Goal: Communication & Community: Answer question/provide support

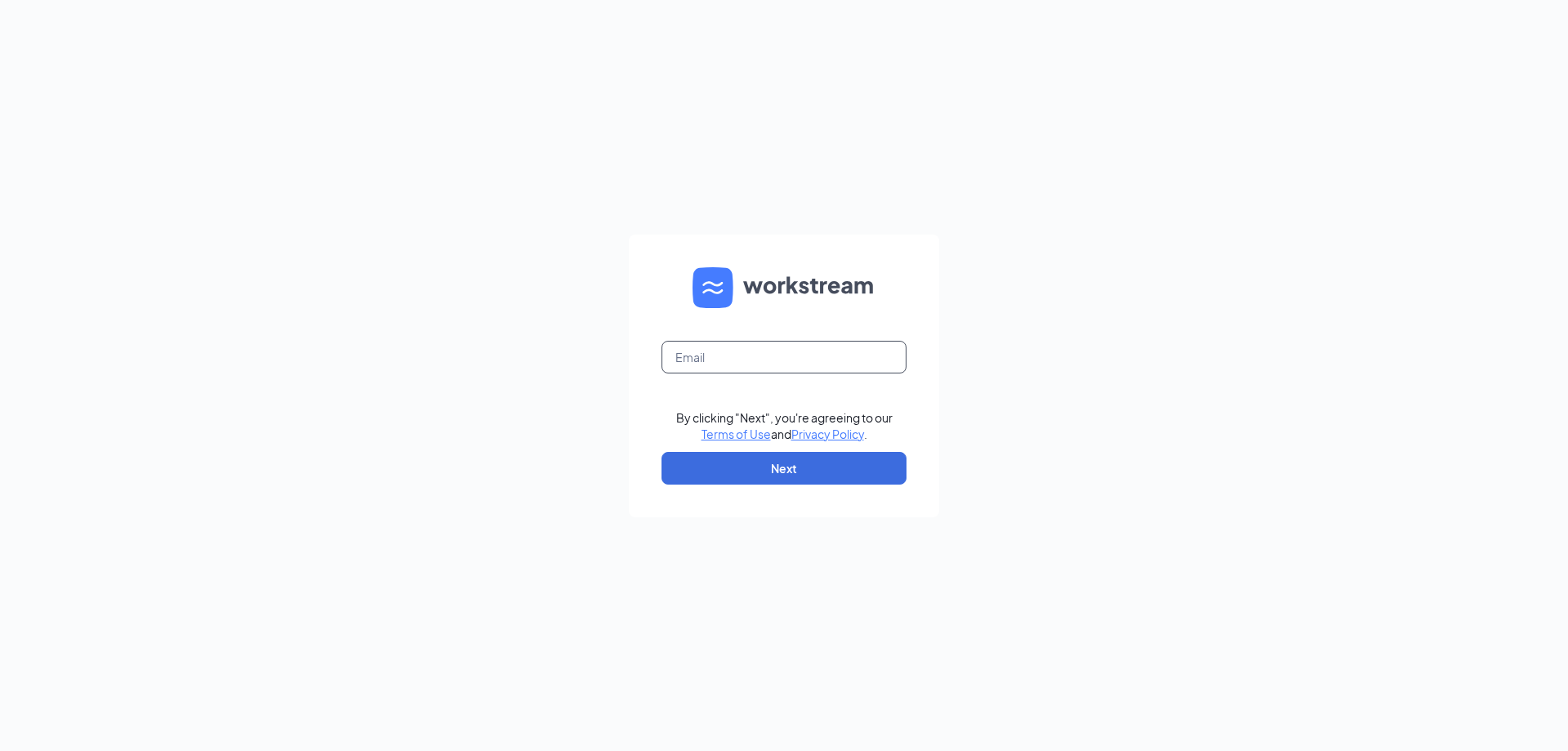
click at [778, 352] on input "text" at bounding box center [784, 357] width 245 height 32
type input "[EMAIL_ADDRESS][DOMAIN_NAME]"
click at [764, 454] on button "Next" at bounding box center [784, 468] width 245 height 32
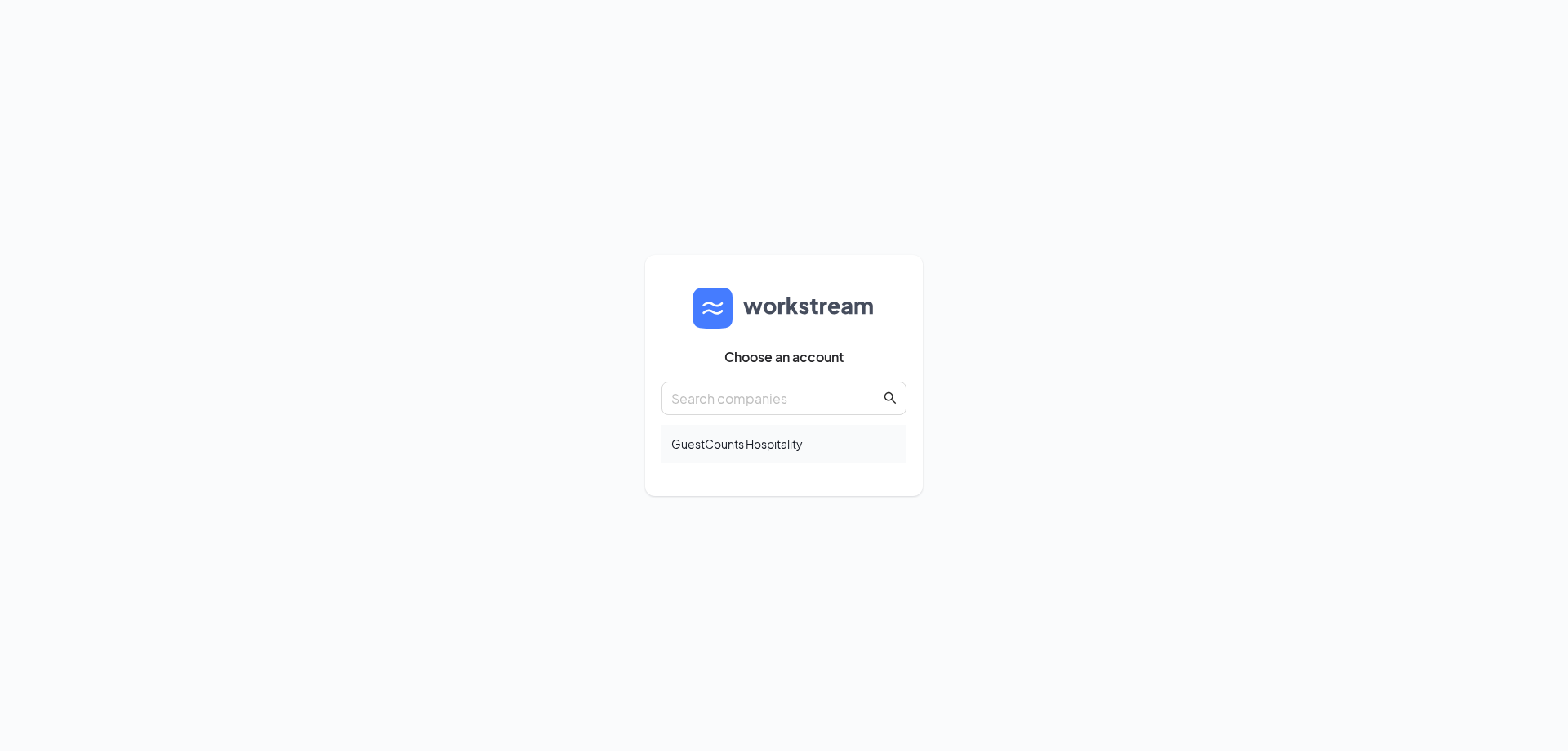
click at [781, 431] on div "GuestCounts Hospitality" at bounding box center [784, 444] width 245 height 38
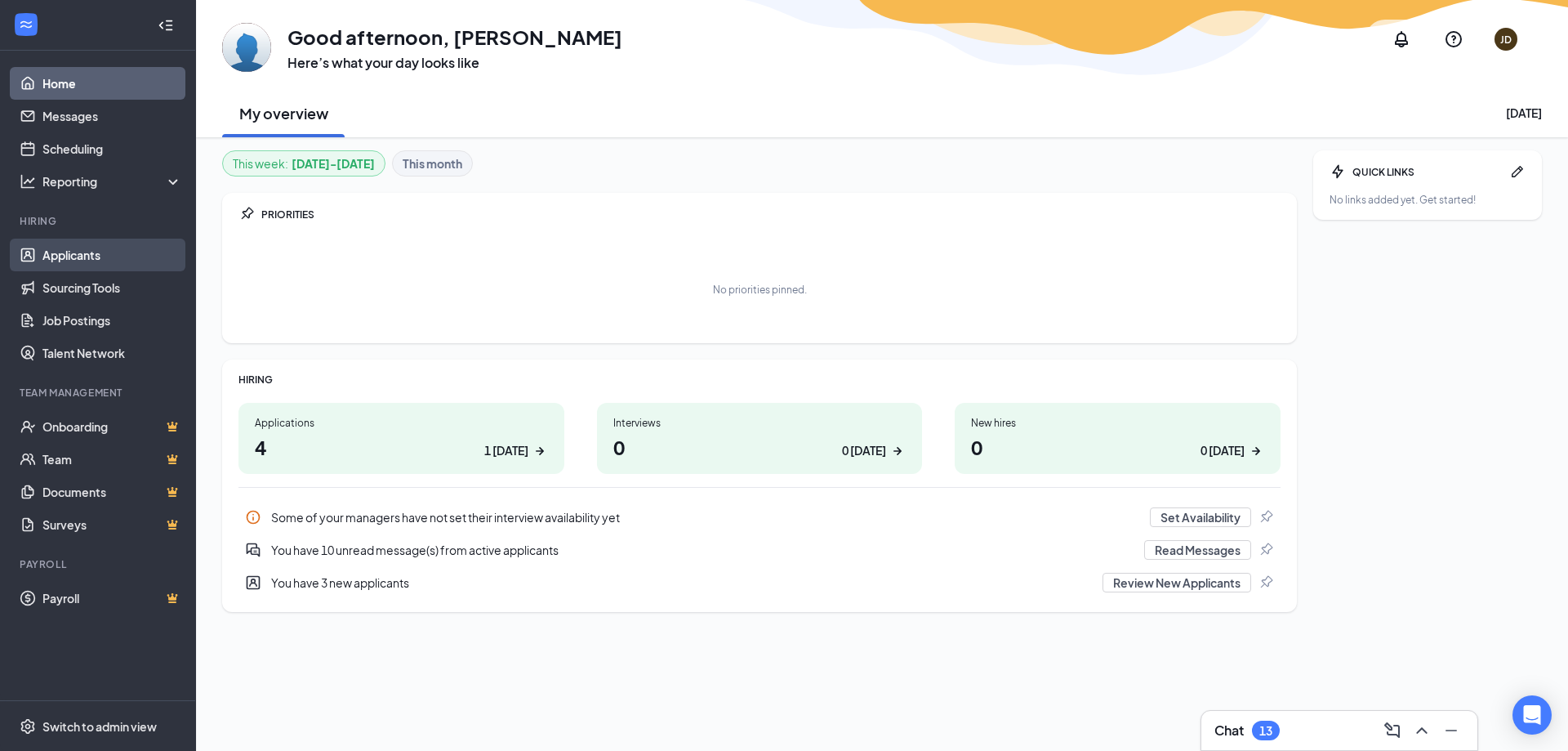
click at [78, 259] on link "Applicants" at bounding box center [112, 255] width 139 height 32
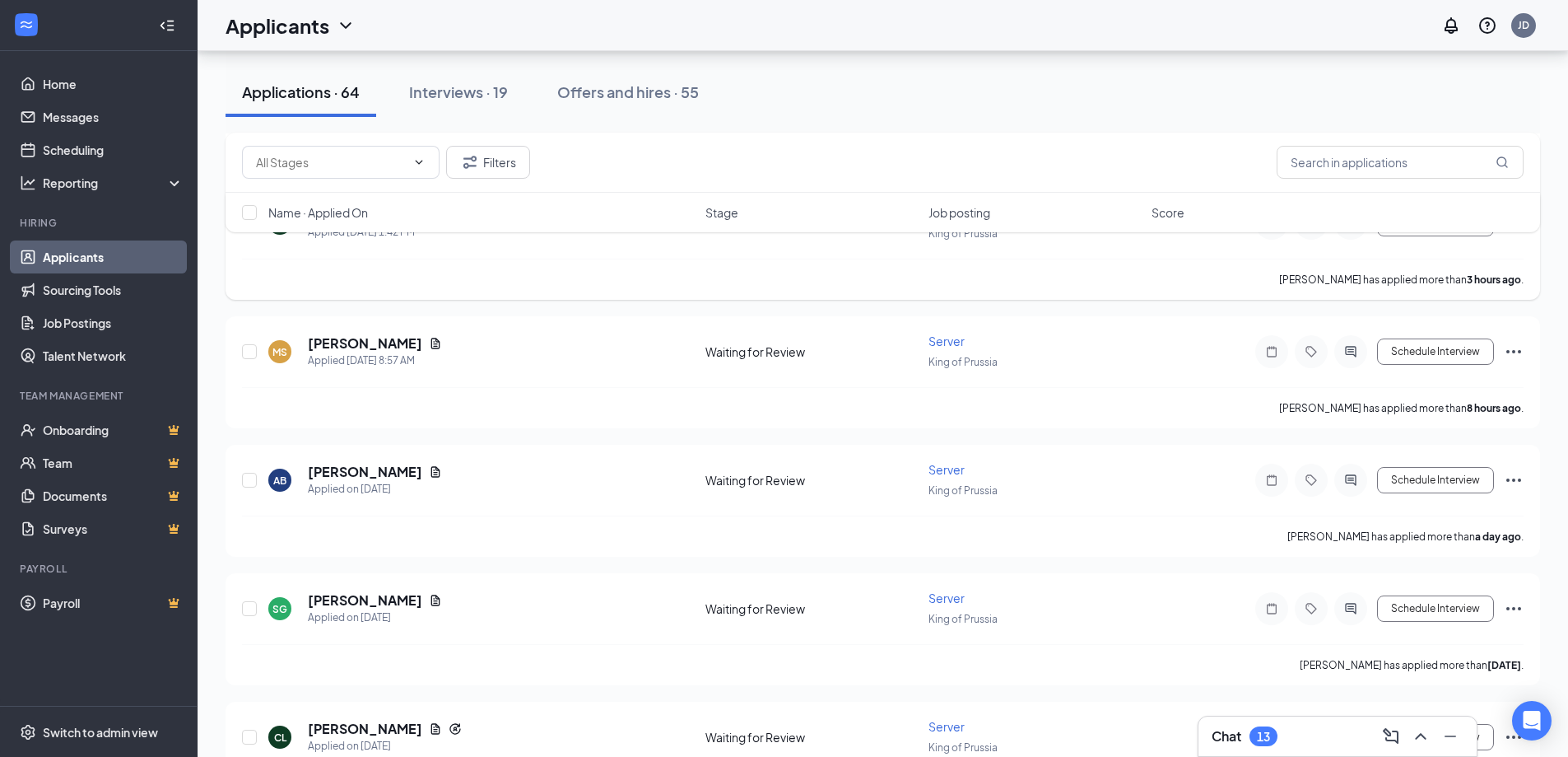
scroll to position [82, 0]
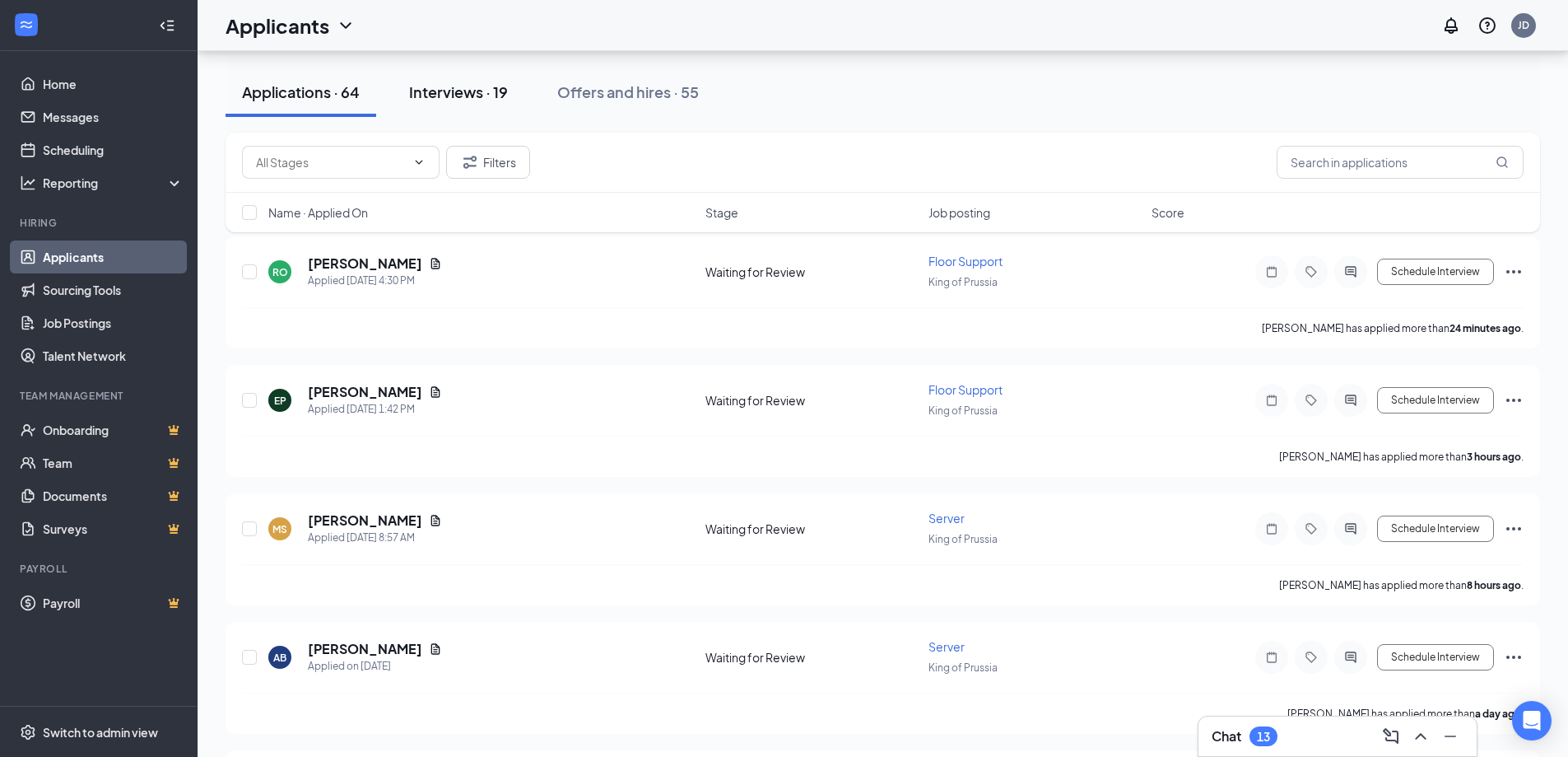
click at [464, 88] on div "Interviews · 19" at bounding box center [458, 92] width 99 height 21
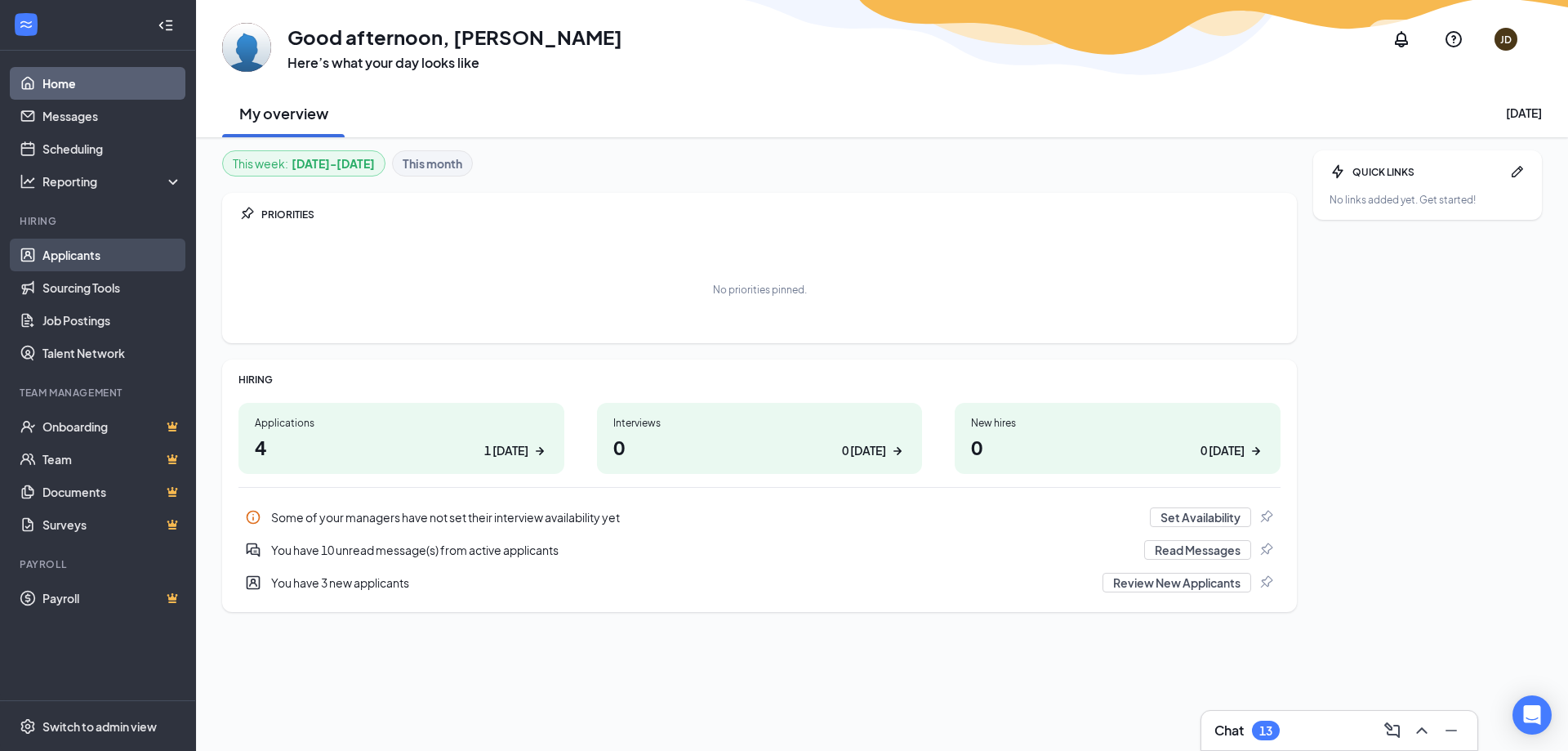
click at [62, 248] on link "Applicants" at bounding box center [112, 255] width 139 height 32
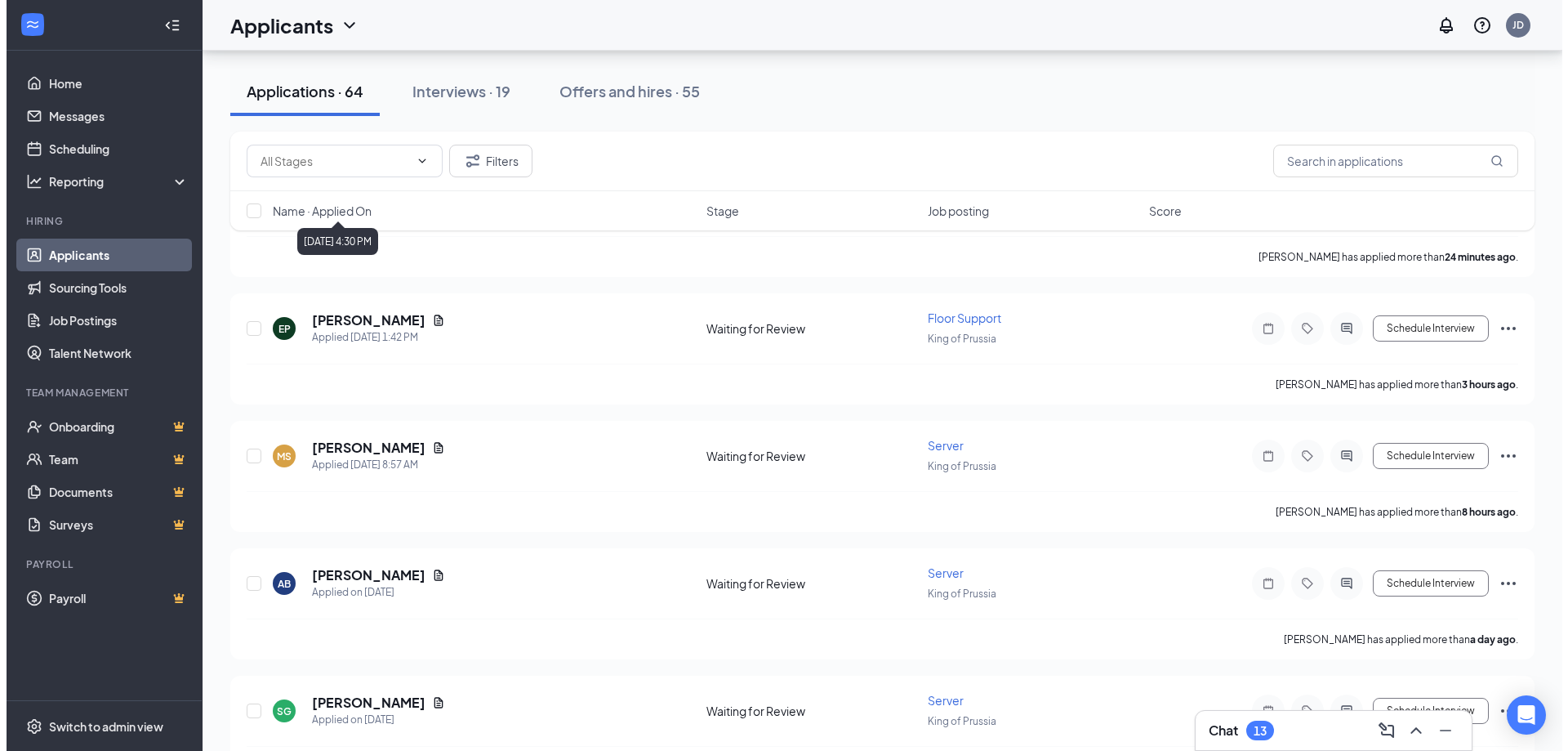
scroll to position [163, 0]
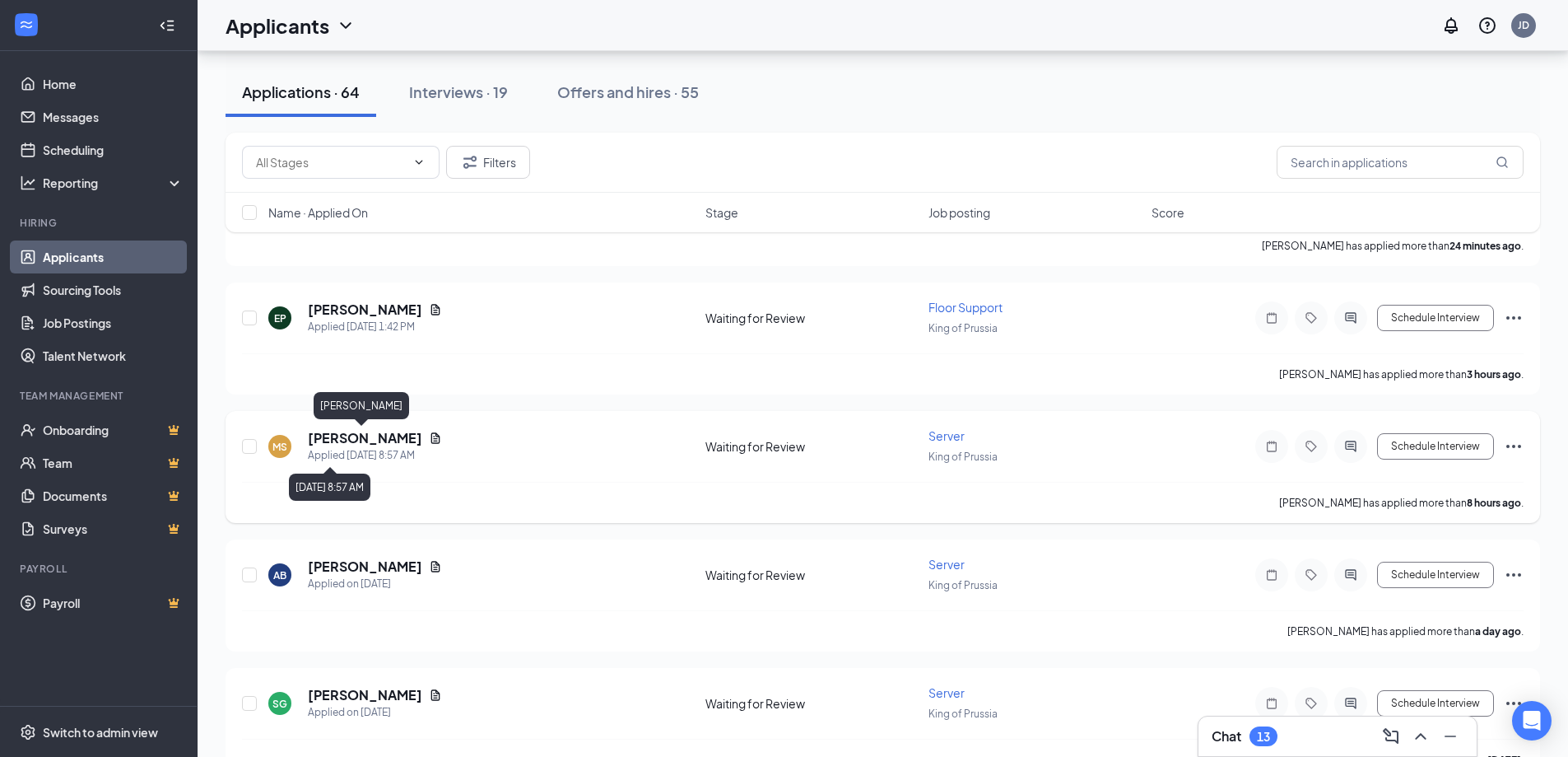
click at [366, 446] on h5 "Maria Sanabia" at bounding box center [365, 437] width 115 height 18
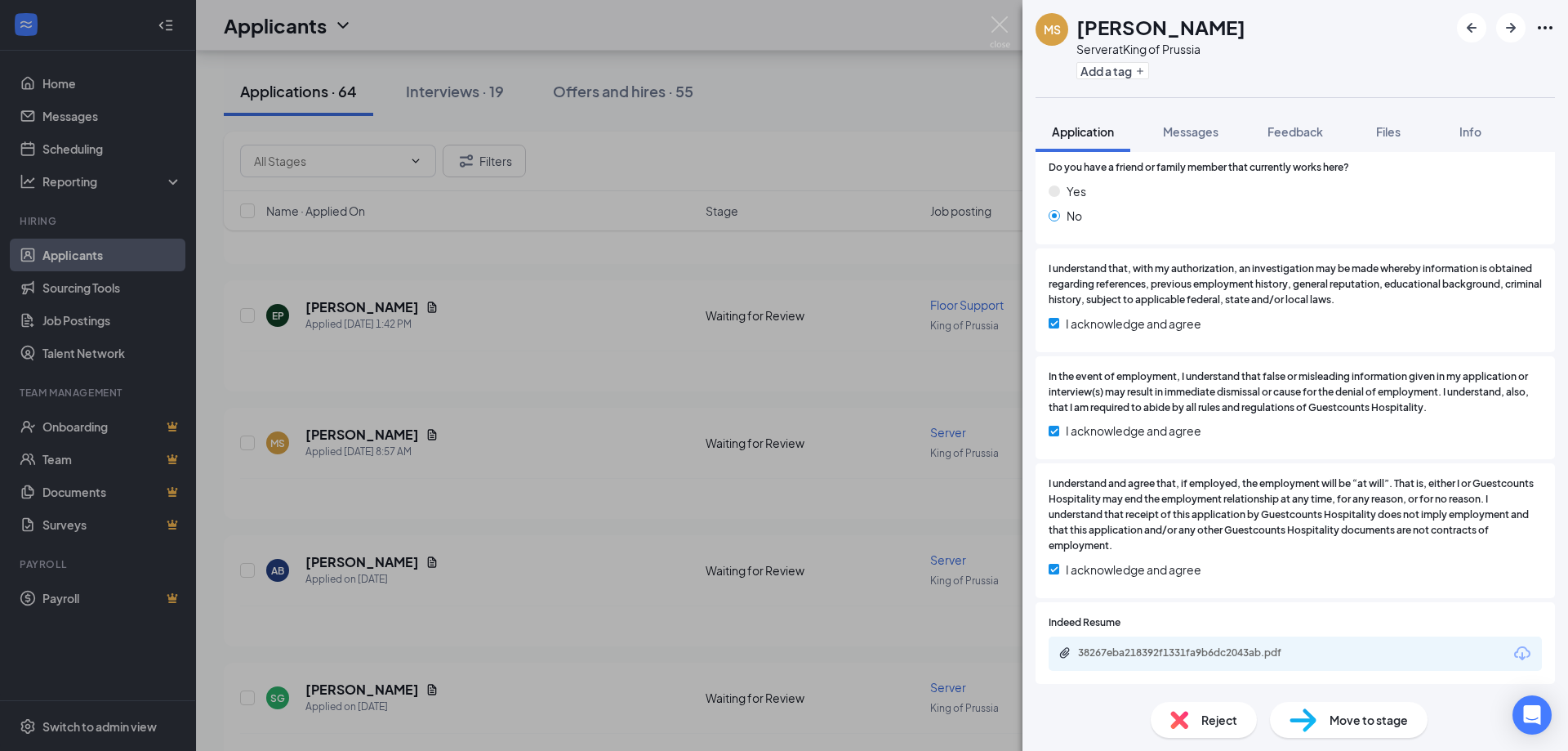
scroll to position [1015, 0]
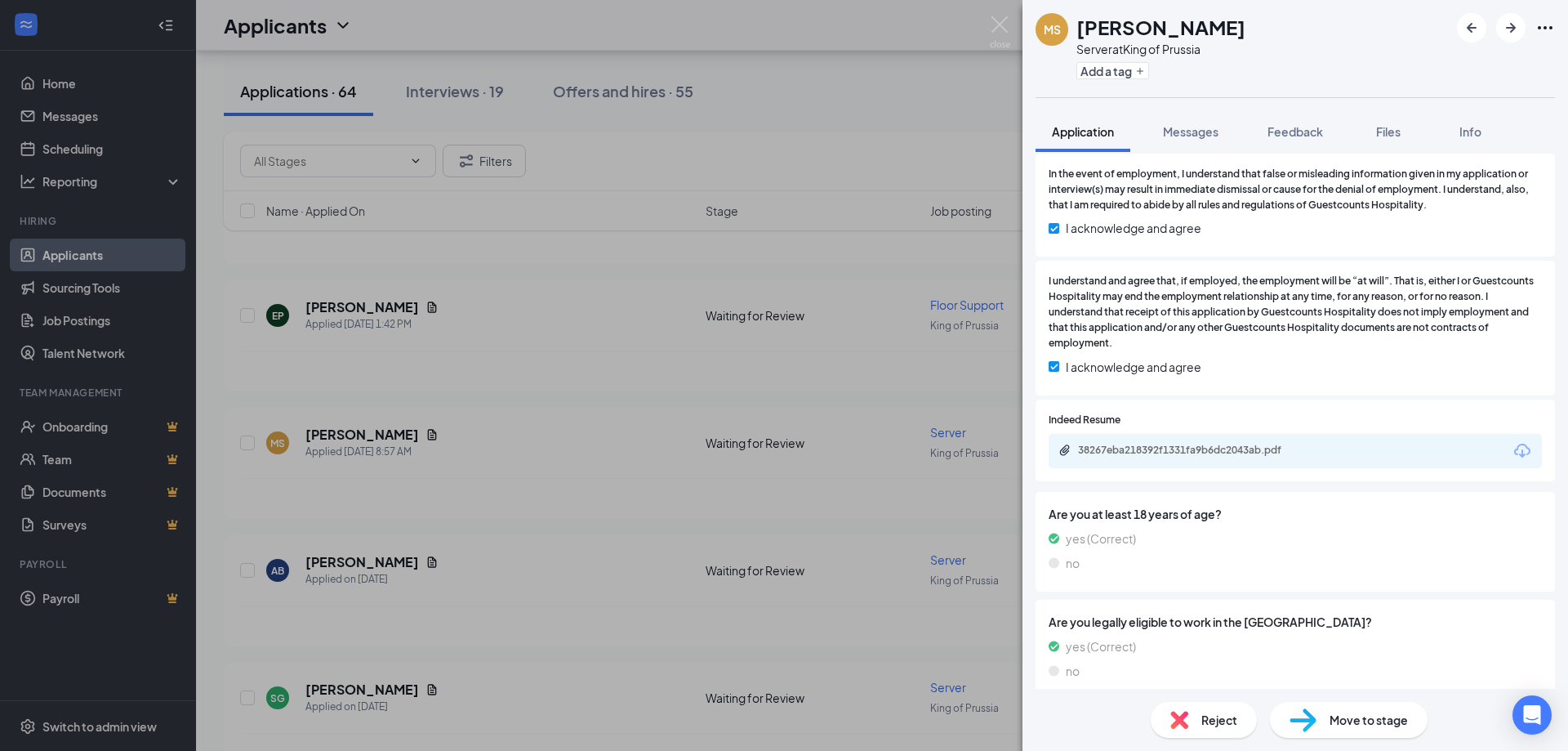
click at [1136, 444] on div "38267eba218392f1331fa9b6dc2043ab.pdf" at bounding box center [1192, 450] width 229 height 13
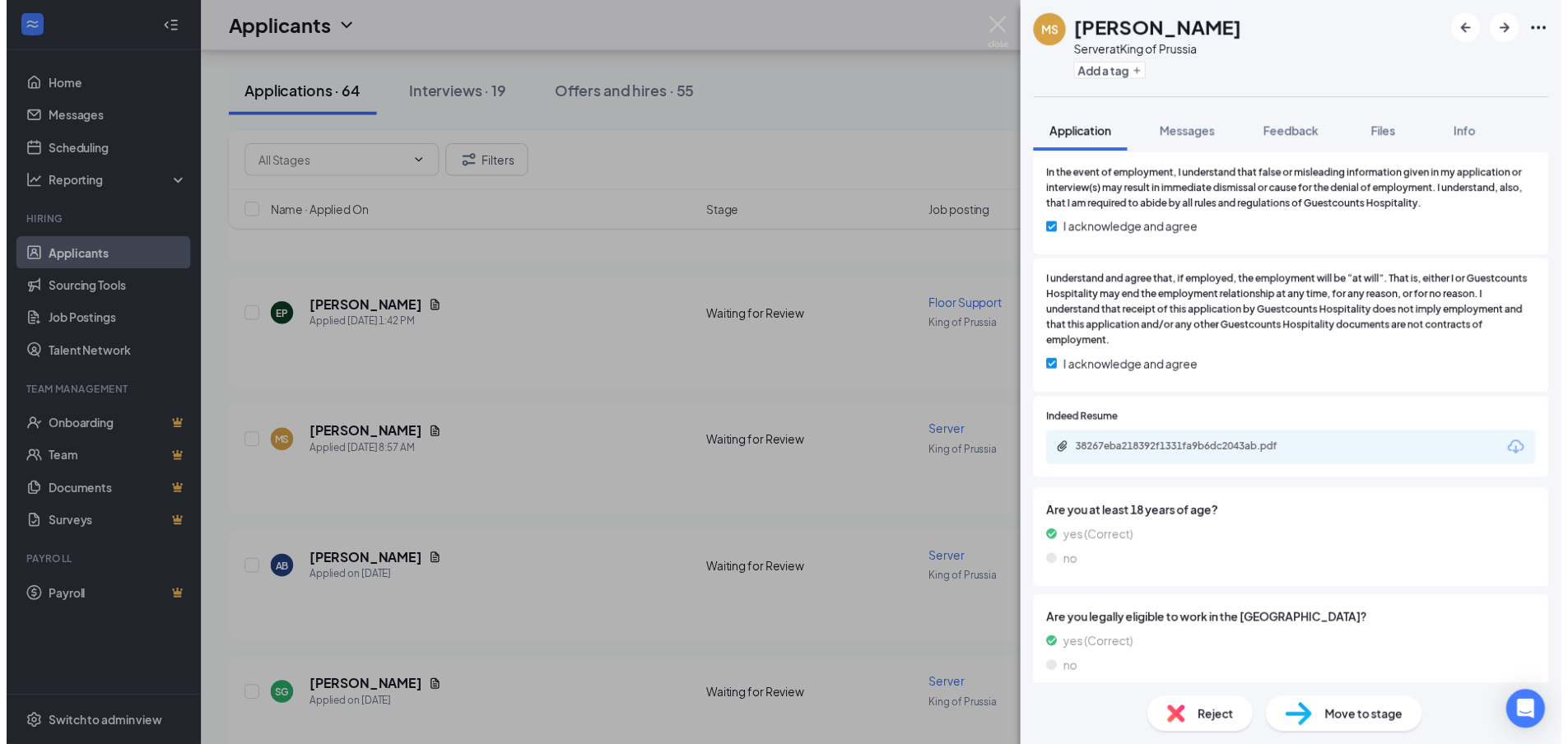
scroll to position [1016, 0]
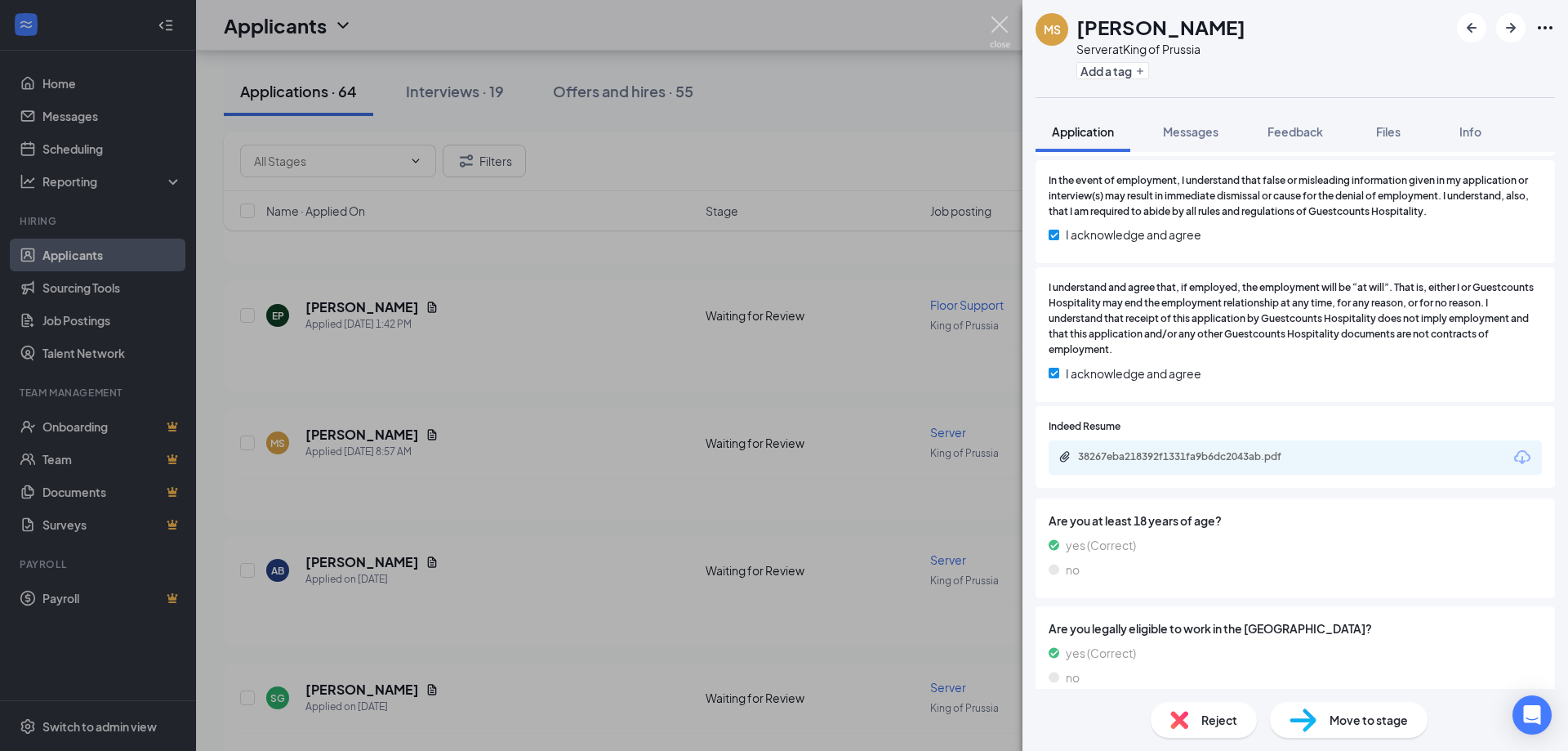
click at [1004, 32] on img at bounding box center [1000, 31] width 20 height 31
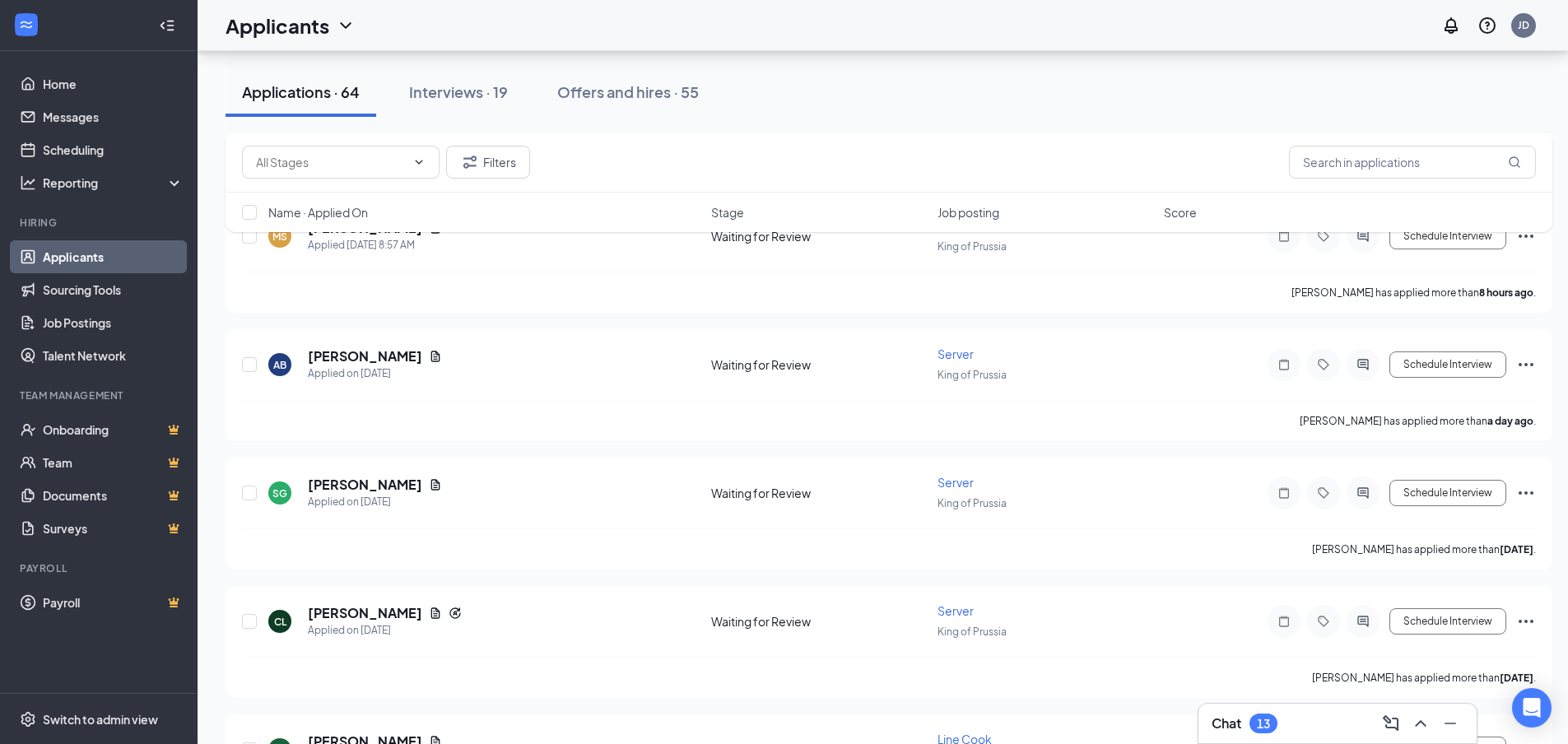
scroll to position [165, 0]
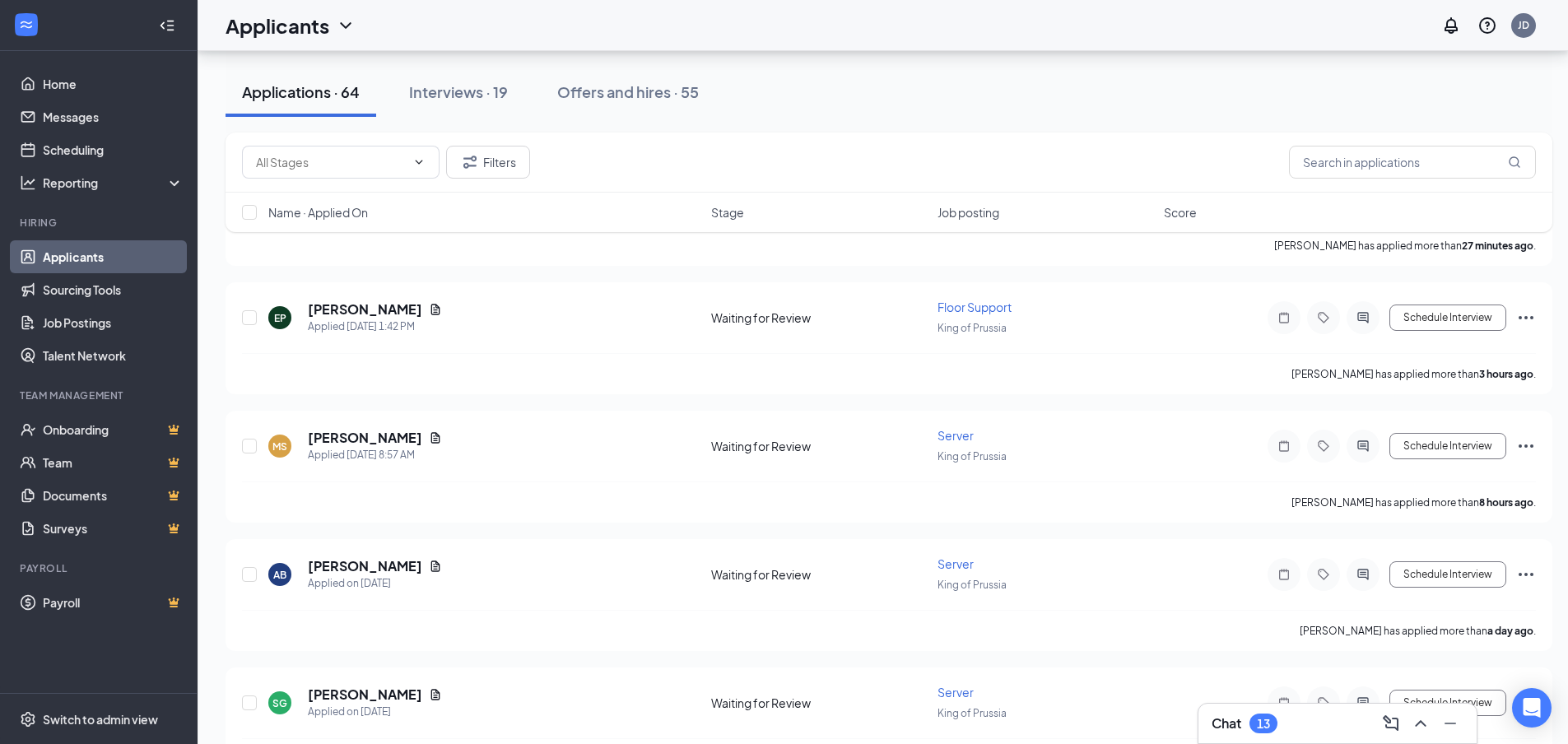
click at [1243, 723] on div "Chat 13" at bounding box center [1244, 723] width 66 height 20
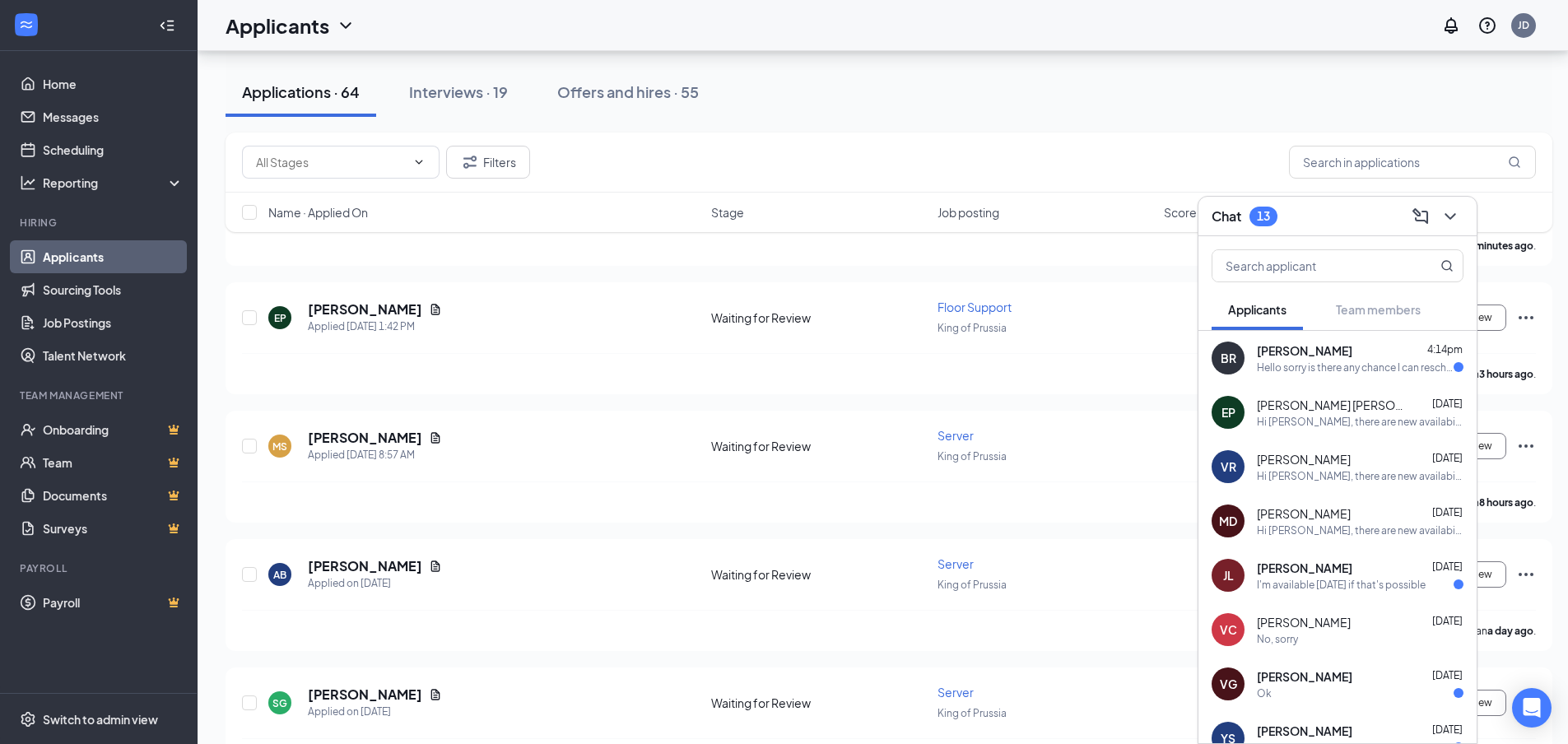
click at [1286, 367] on div "Hello sorry is there any chance I can reschedule for a meeting?" at bounding box center [1356, 368] width 197 height 14
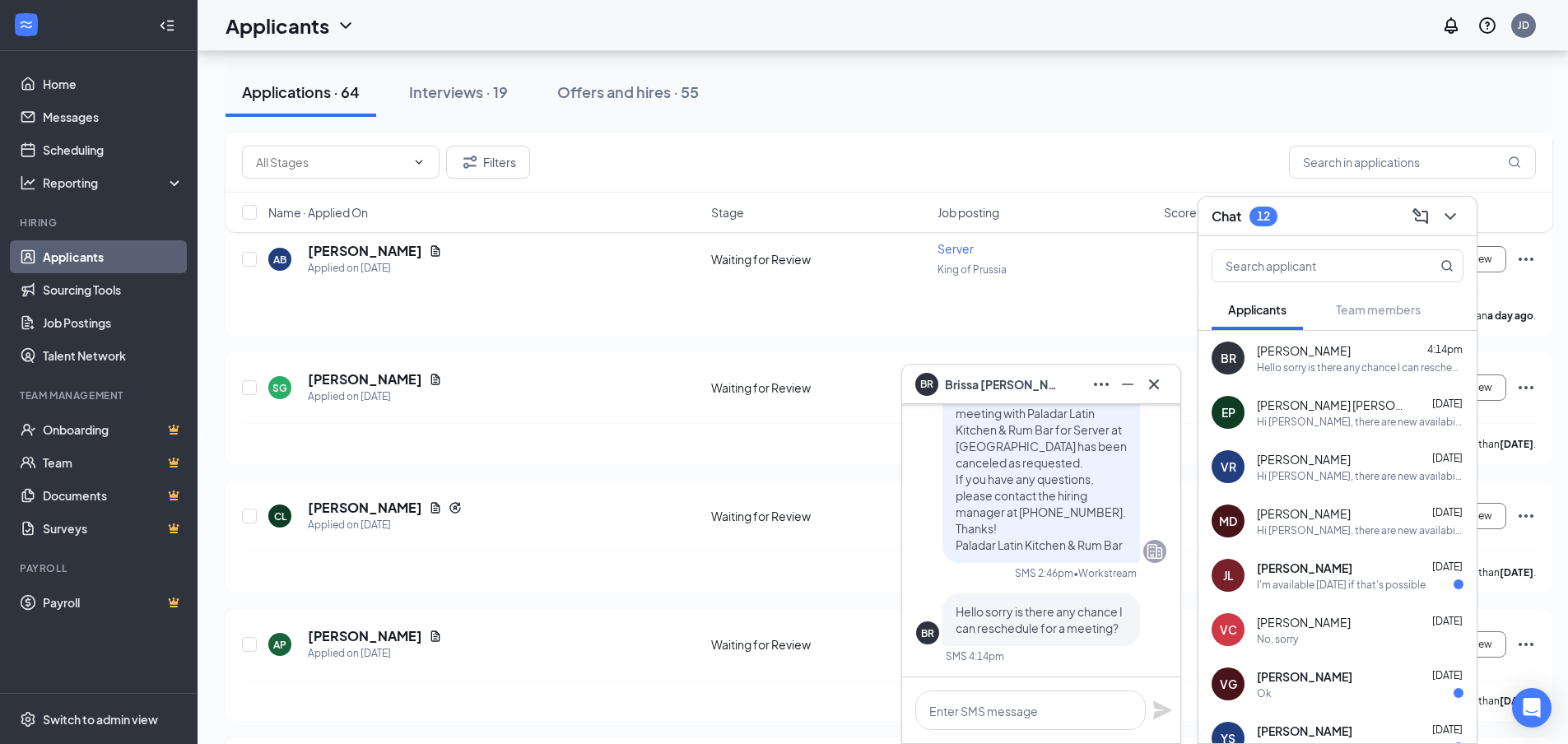
scroll to position [494, 0]
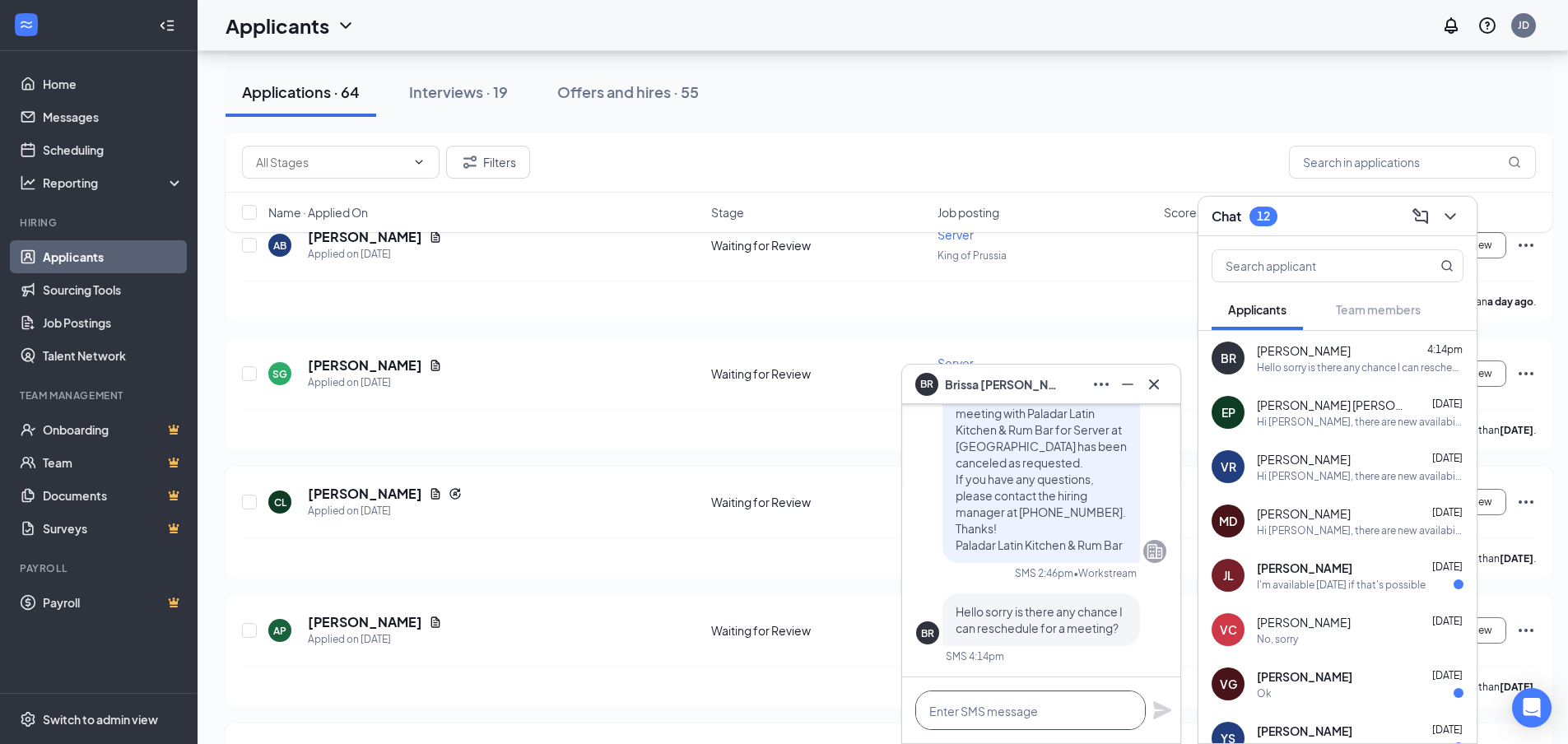
click at [966, 715] on textarea at bounding box center [1030, 711] width 230 height 39
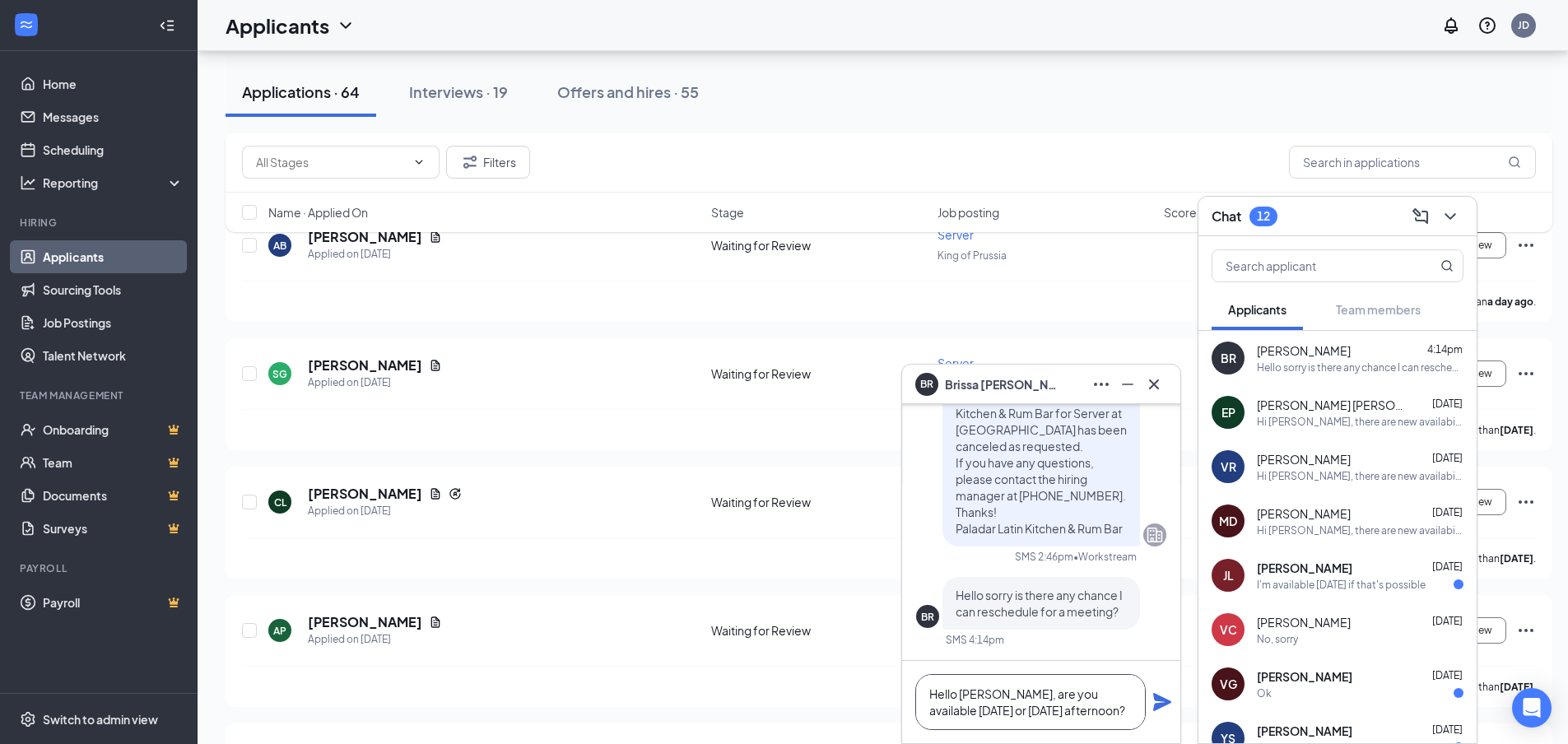
type textarea "Hello Brissa, are you available tomorrow or Wednesday afternoon?"
click at [1170, 711] on icon "Plane" at bounding box center [1162, 702] width 20 height 20
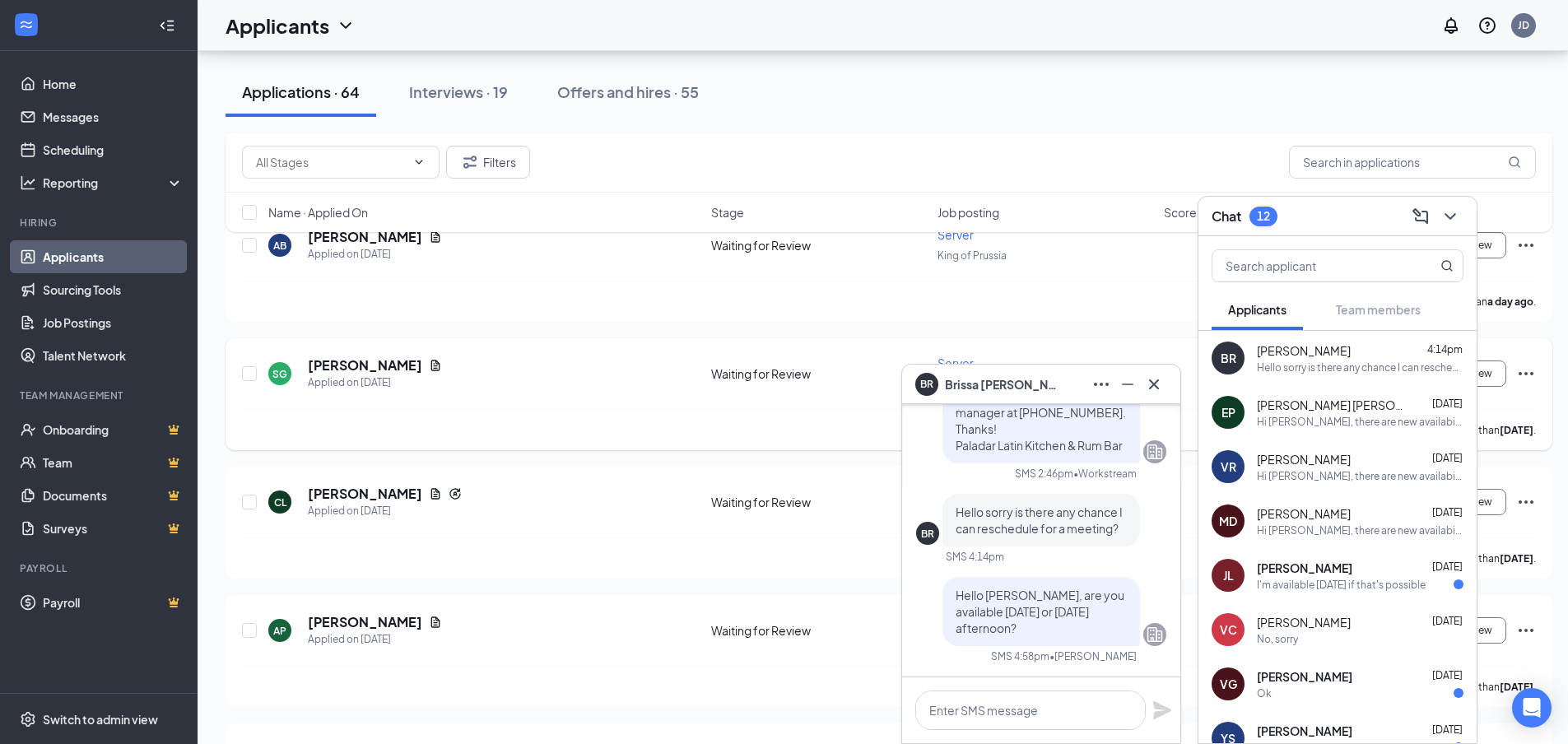
scroll to position [0, 0]
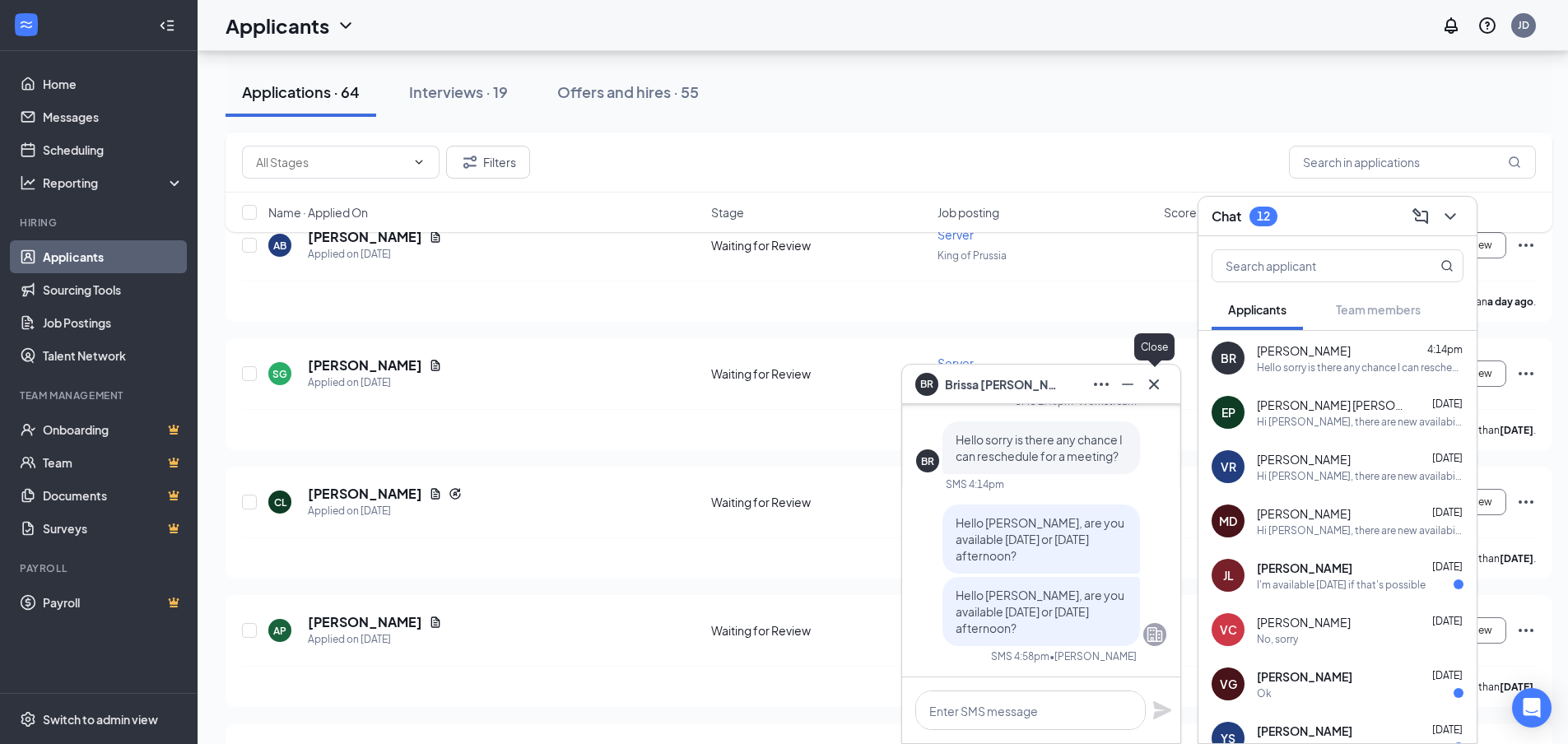
click at [1160, 384] on icon "Cross" at bounding box center [1153, 384] width 20 height 20
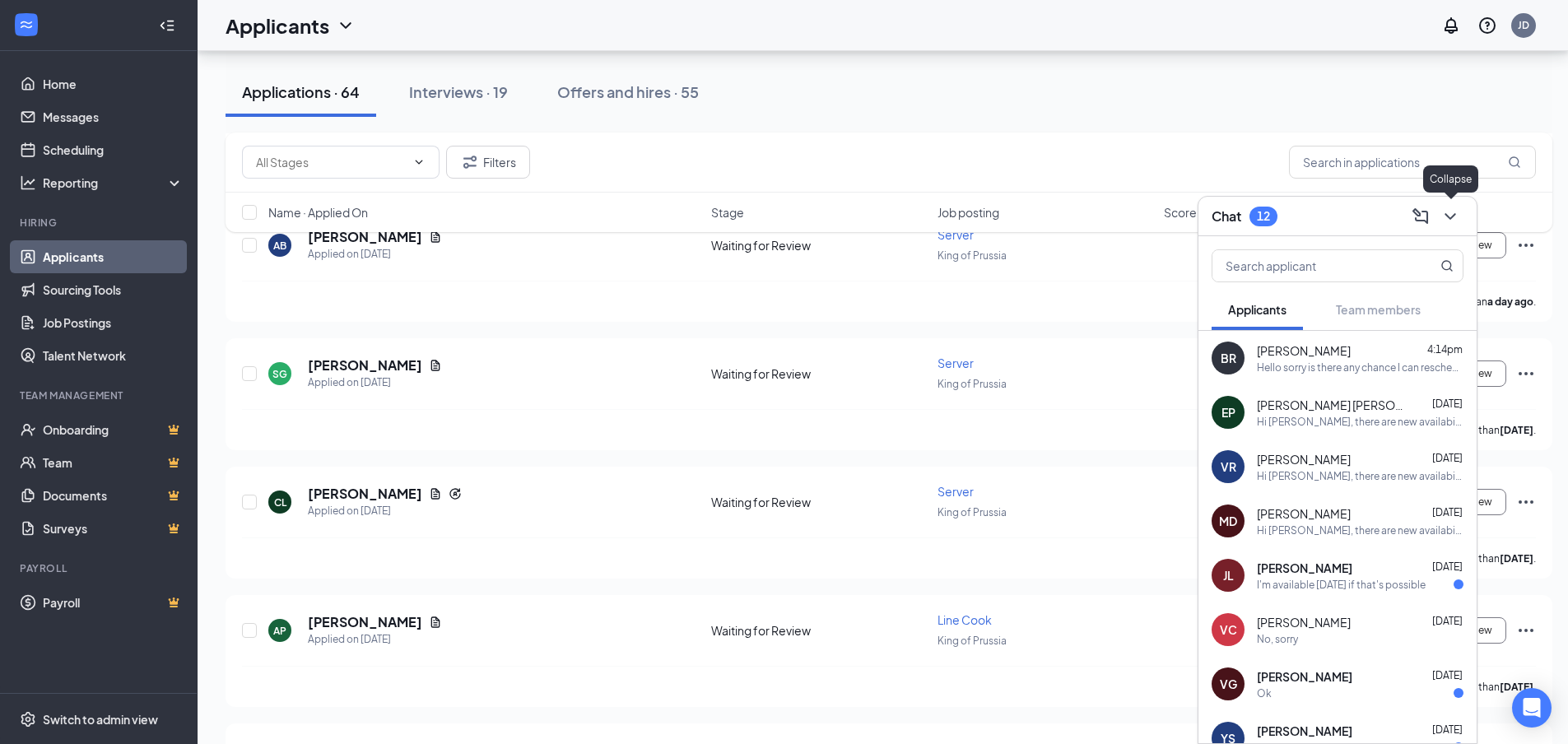
click at [1453, 219] on icon "ChevronDown" at bounding box center [1450, 216] width 20 height 20
